Goal: Information Seeking & Learning: Learn about a topic

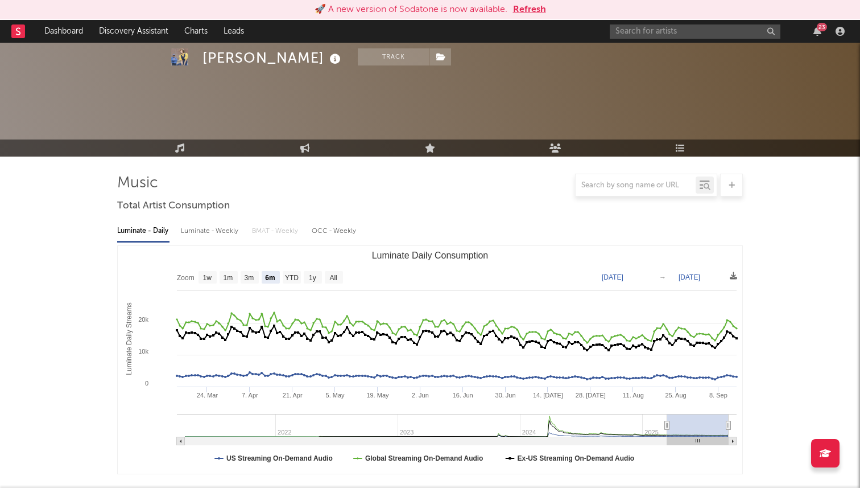
select select "6m"
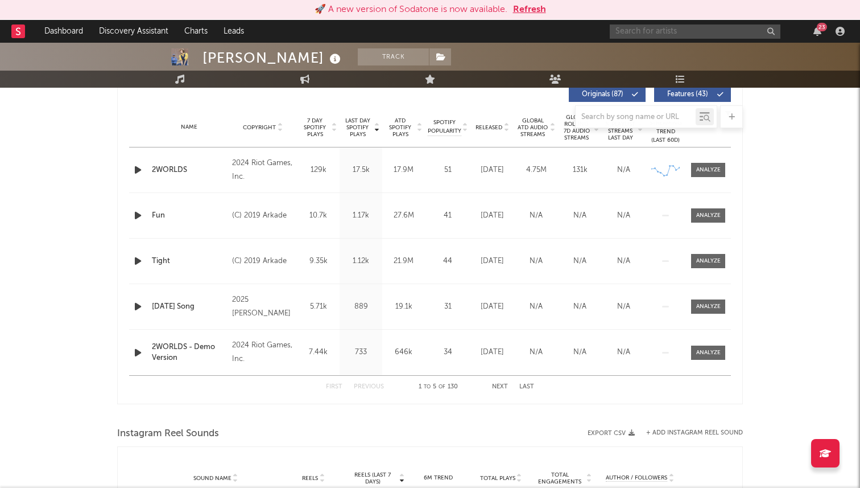
click at [648, 32] on input "text" at bounding box center [695, 31] width 171 height 14
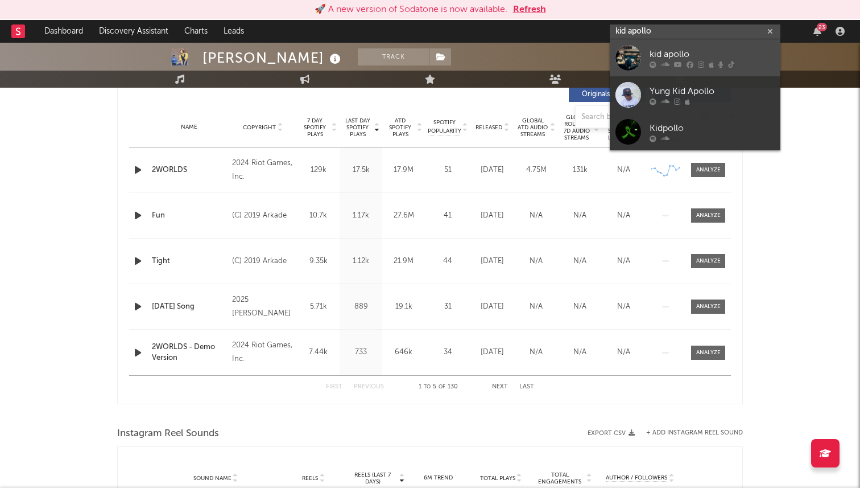
type input "kid apollo"
click at [687, 53] on div "kid apollo" at bounding box center [712, 54] width 125 height 14
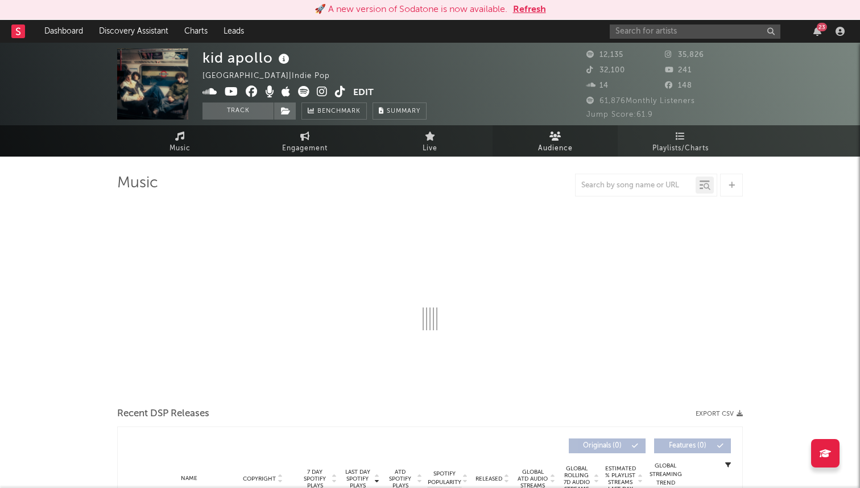
select select "6m"
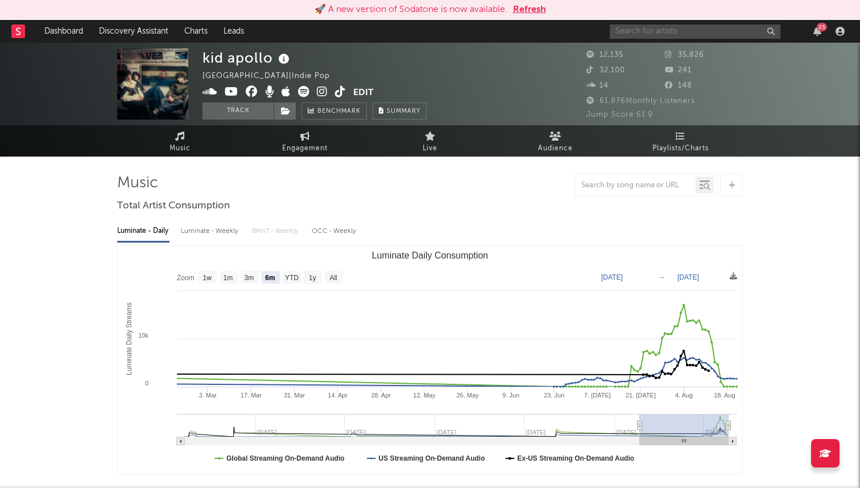
click at [659, 31] on input "text" at bounding box center [695, 31] width 171 height 14
click at [659, 30] on input "sorisa" at bounding box center [695, 31] width 171 height 14
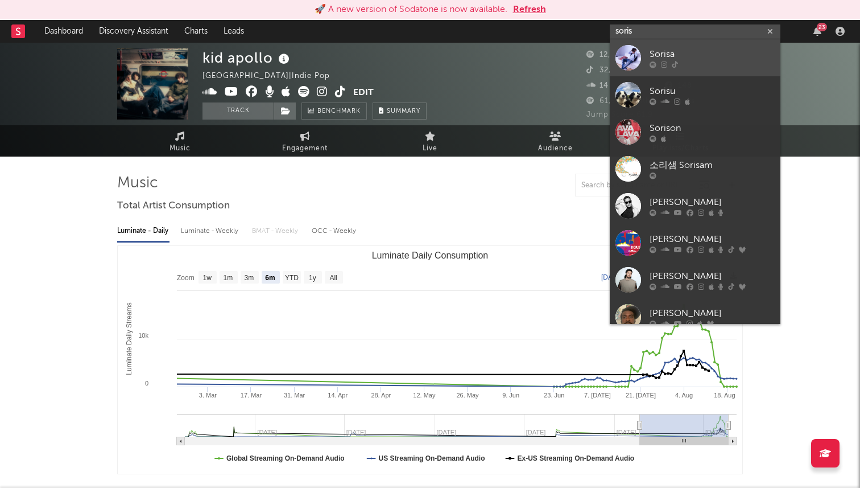
type input "soris"
click at [672, 56] on div "Sorisa" at bounding box center [712, 54] width 125 height 14
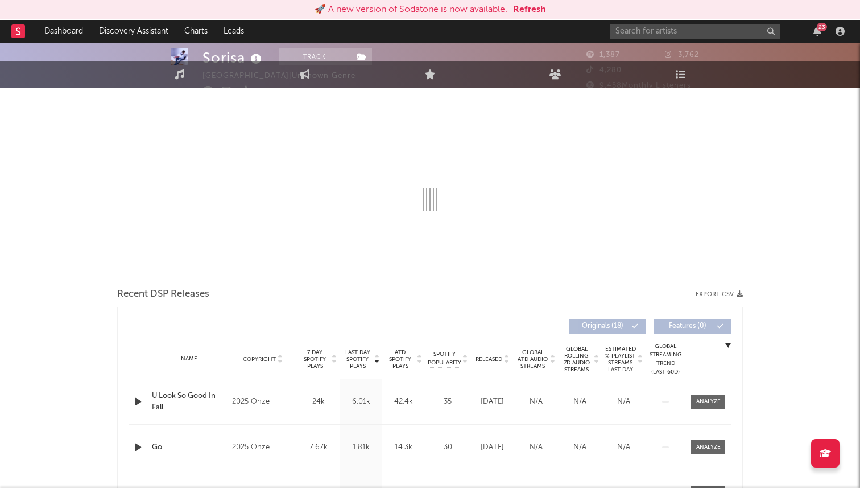
scroll to position [122, 0]
select select "1w"
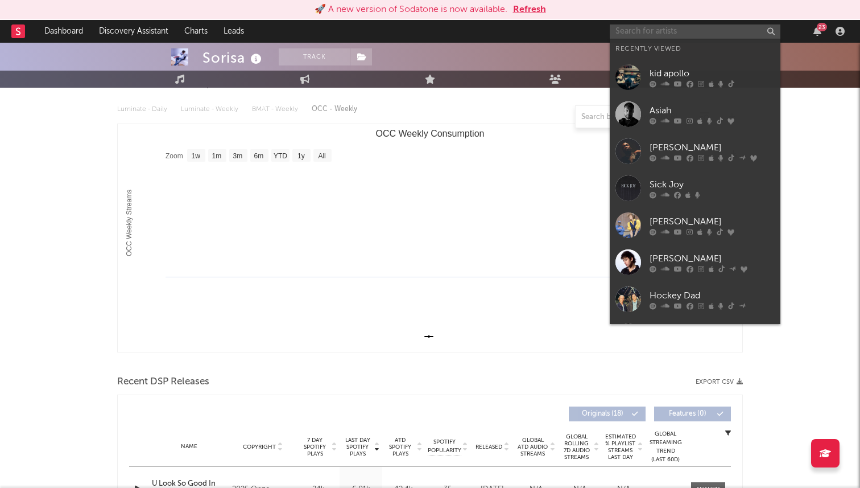
click at [631, 28] on input "text" at bounding box center [695, 31] width 171 height 14
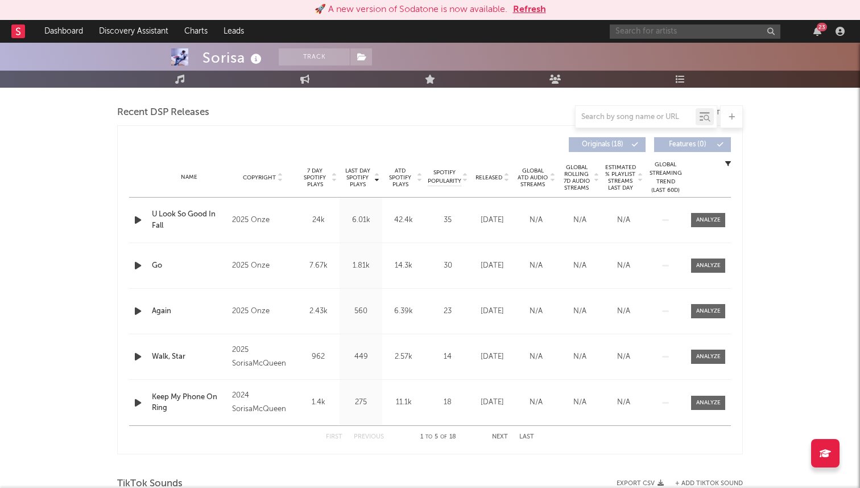
scroll to position [0, 0]
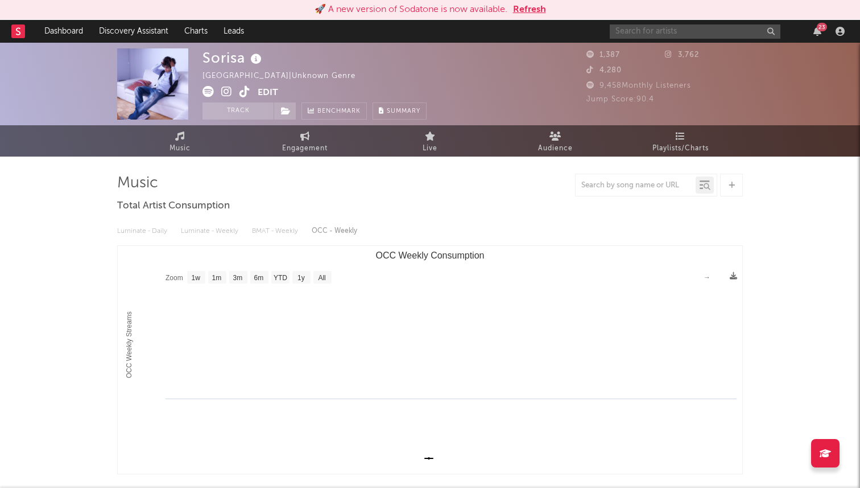
click at [633, 31] on input "text" at bounding box center [695, 31] width 171 height 14
type input "willowake"
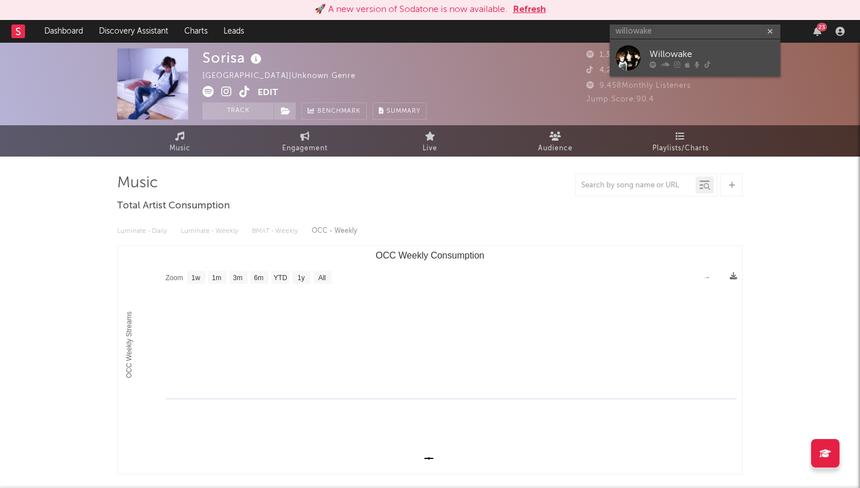
click at [719, 54] on div "Willowake" at bounding box center [712, 54] width 125 height 14
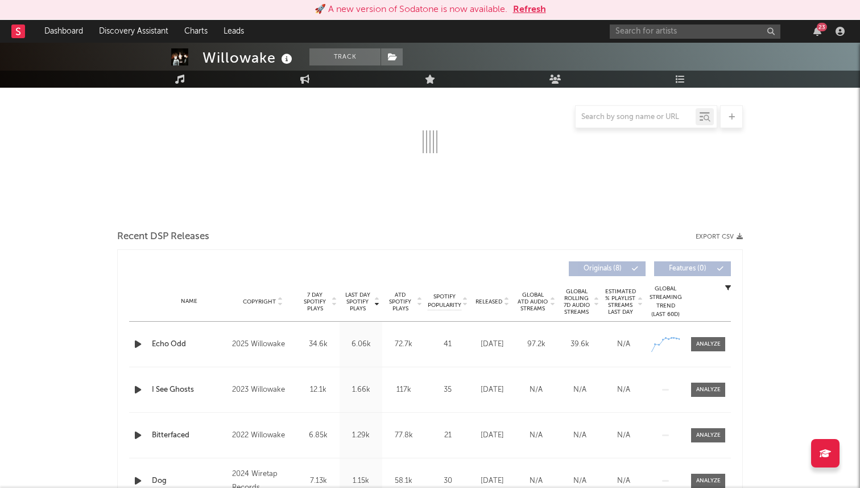
select select "1w"
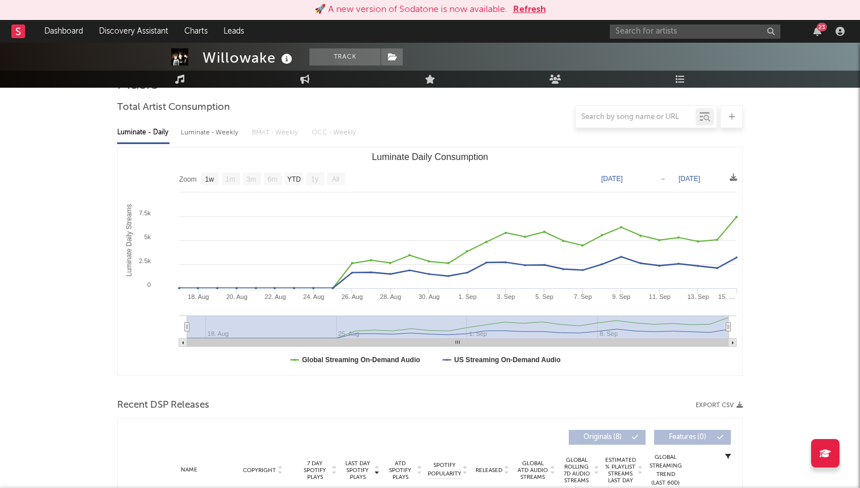
scroll to position [95, 0]
